Goal: Find specific page/section: Find specific page/section

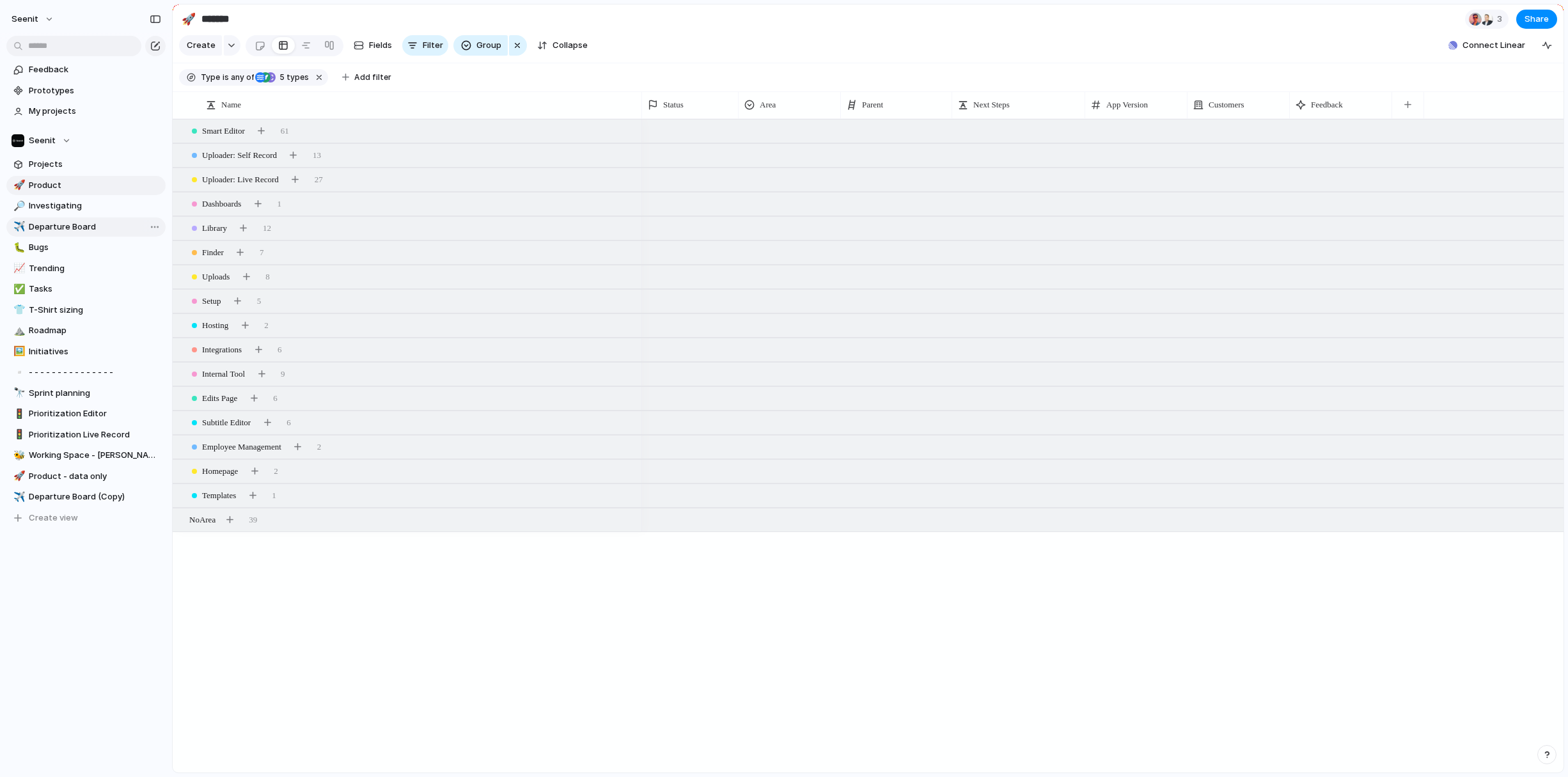
click at [65, 224] on span "Departure Board" at bounding box center [95, 227] width 132 height 13
type input "**********"
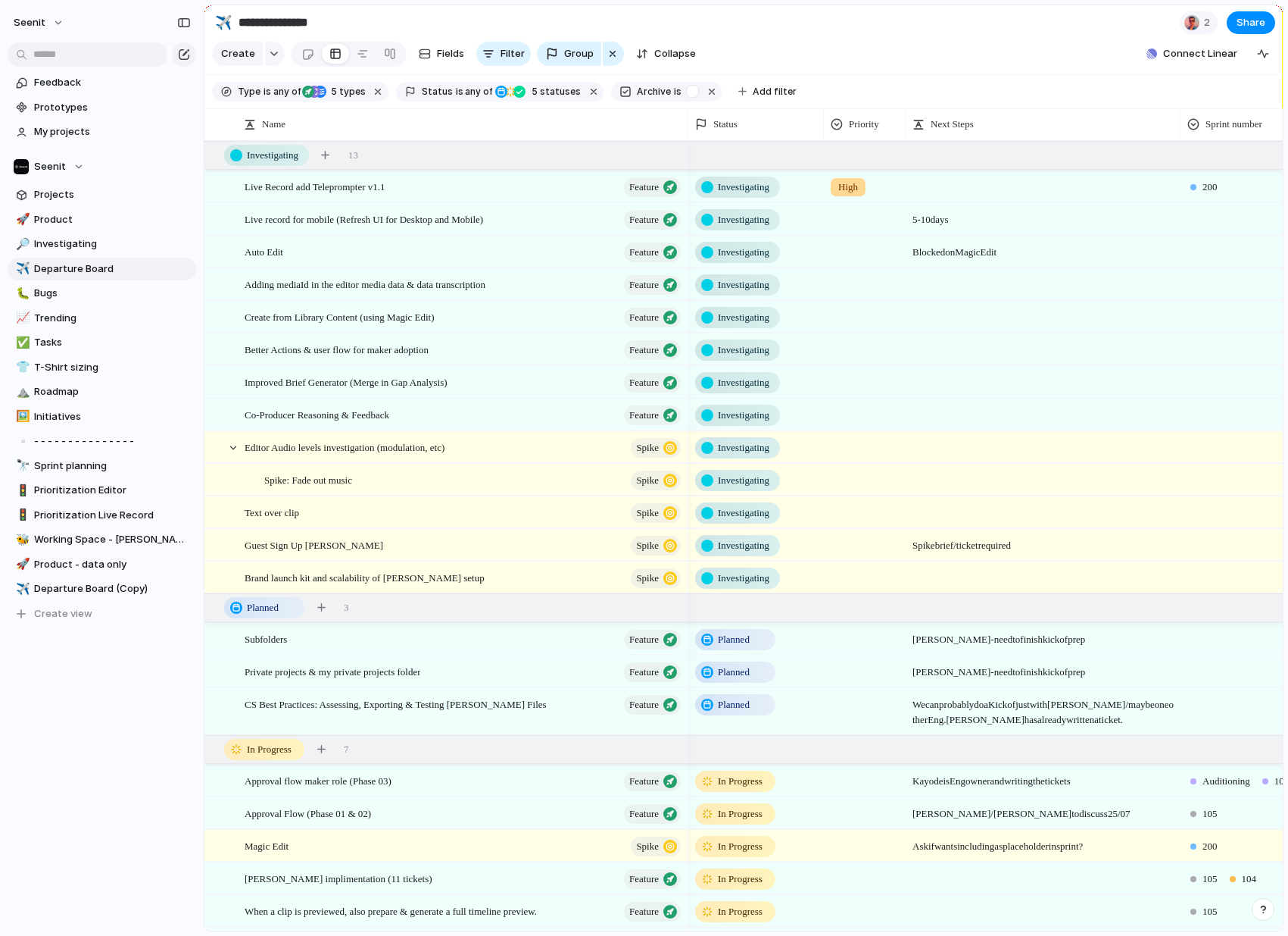
drag, startPoint x: 137, startPoint y: 927, endPoint x: 136, endPoint y: 934, distance: 7.1
click at [137, 920] on div "Seenit Feedback Prototypes My projects Seenit Projects 🚀 Product 🔎 Investigatin…" at bounding box center [101, 468] width 204 height 936
